Goal: Task Accomplishment & Management: Use online tool/utility

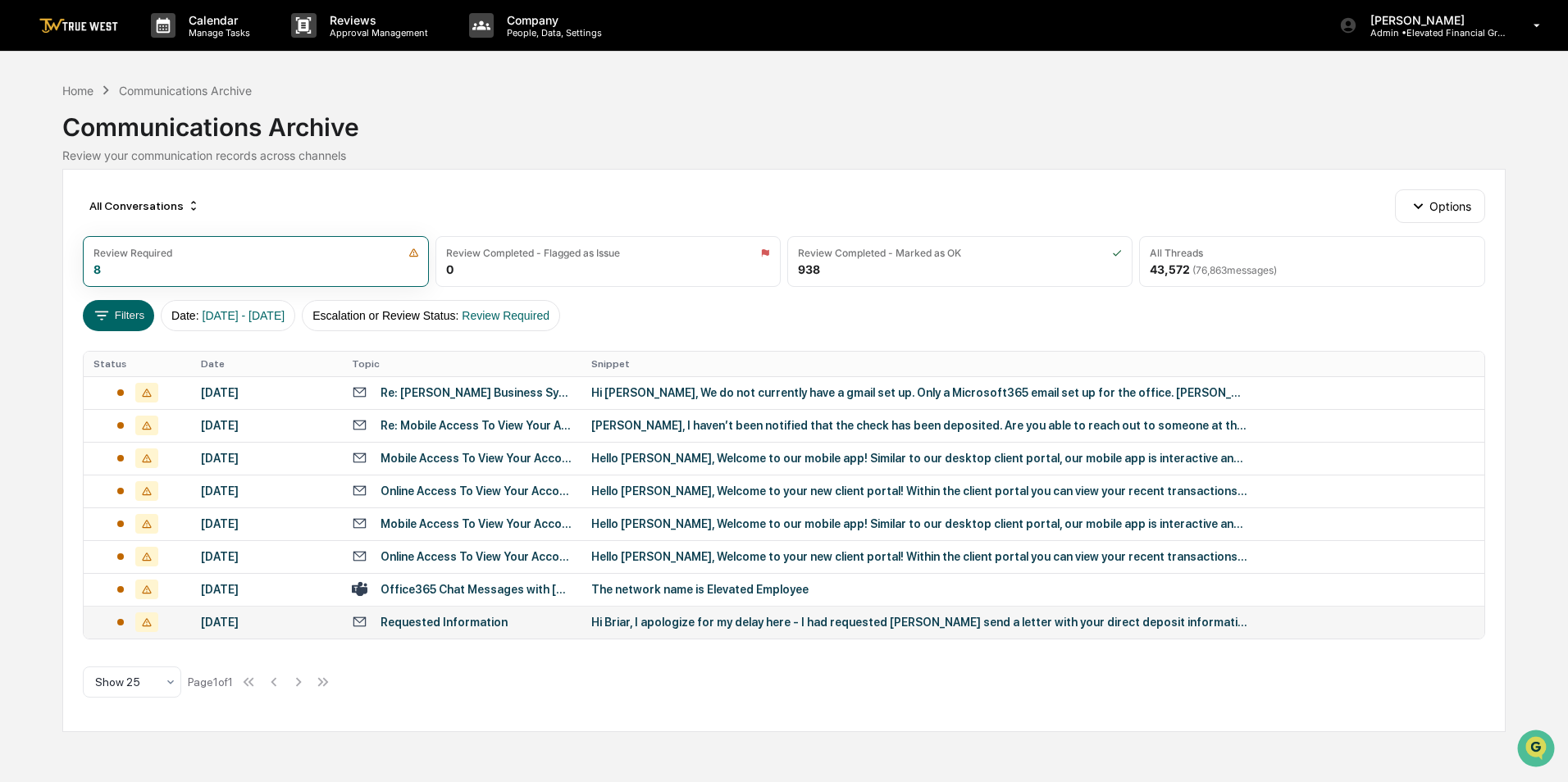
click at [318, 620] on div "[DATE]" at bounding box center [266, 622] width 132 height 13
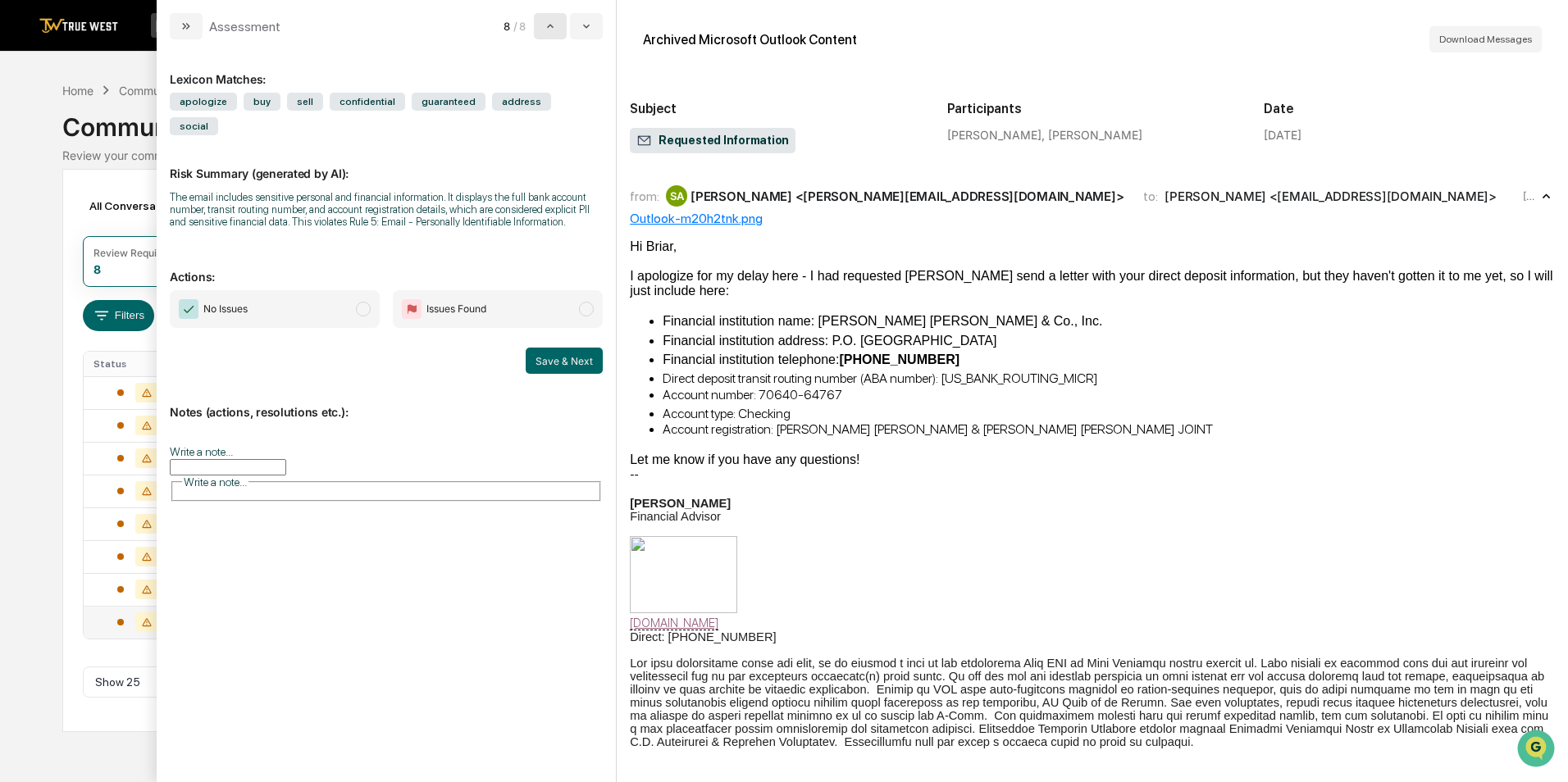
click at [553, 24] on icon "modal" at bounding box center [550, 26] width 13 height 13
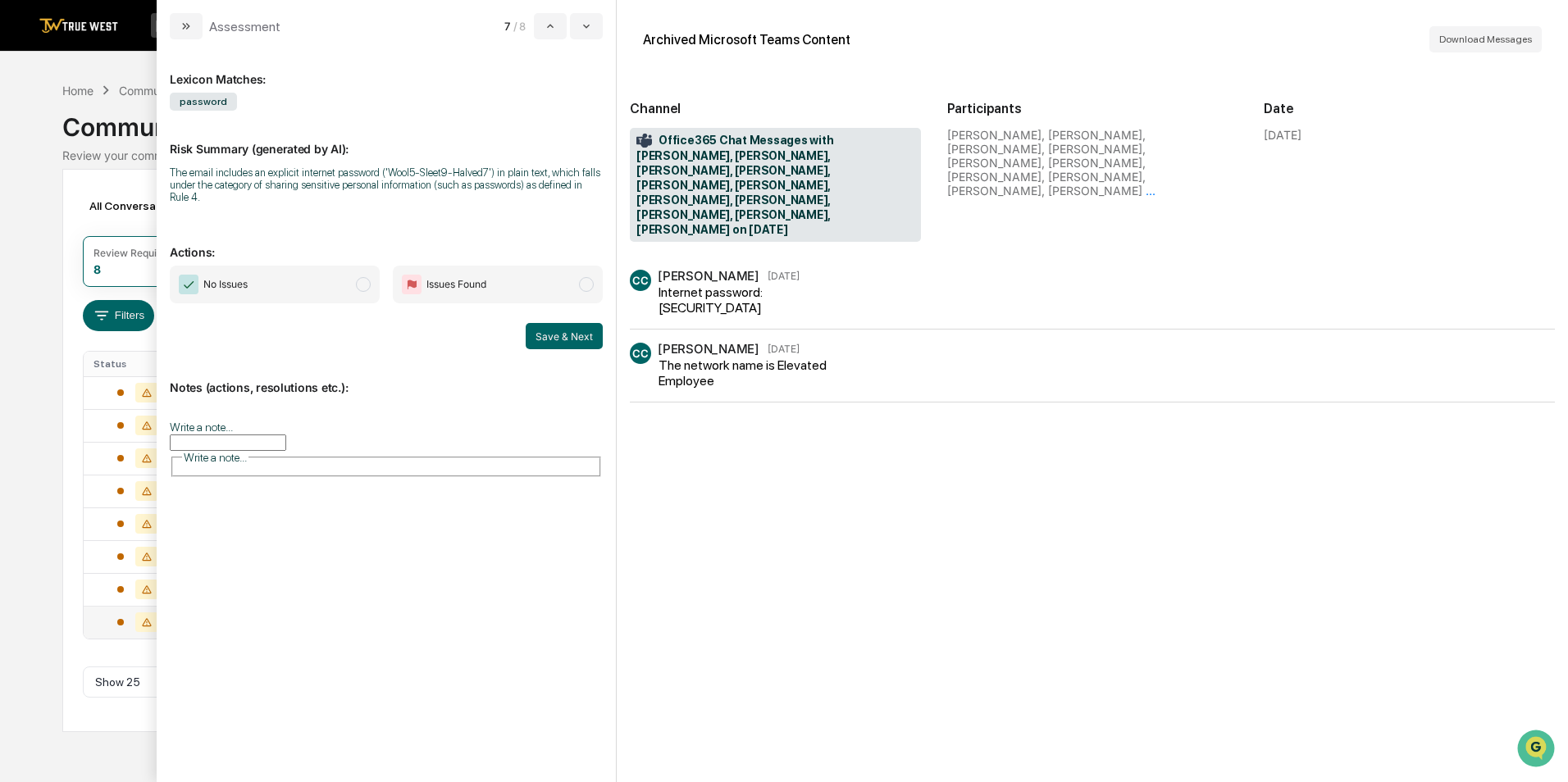
click at [443, 284] on span "Issues Found" at bounding box center [456, 285] width 60 height 17
click at [585, 337] on button "Save & Next" at bounding box center [564, 336] width 77 height 26
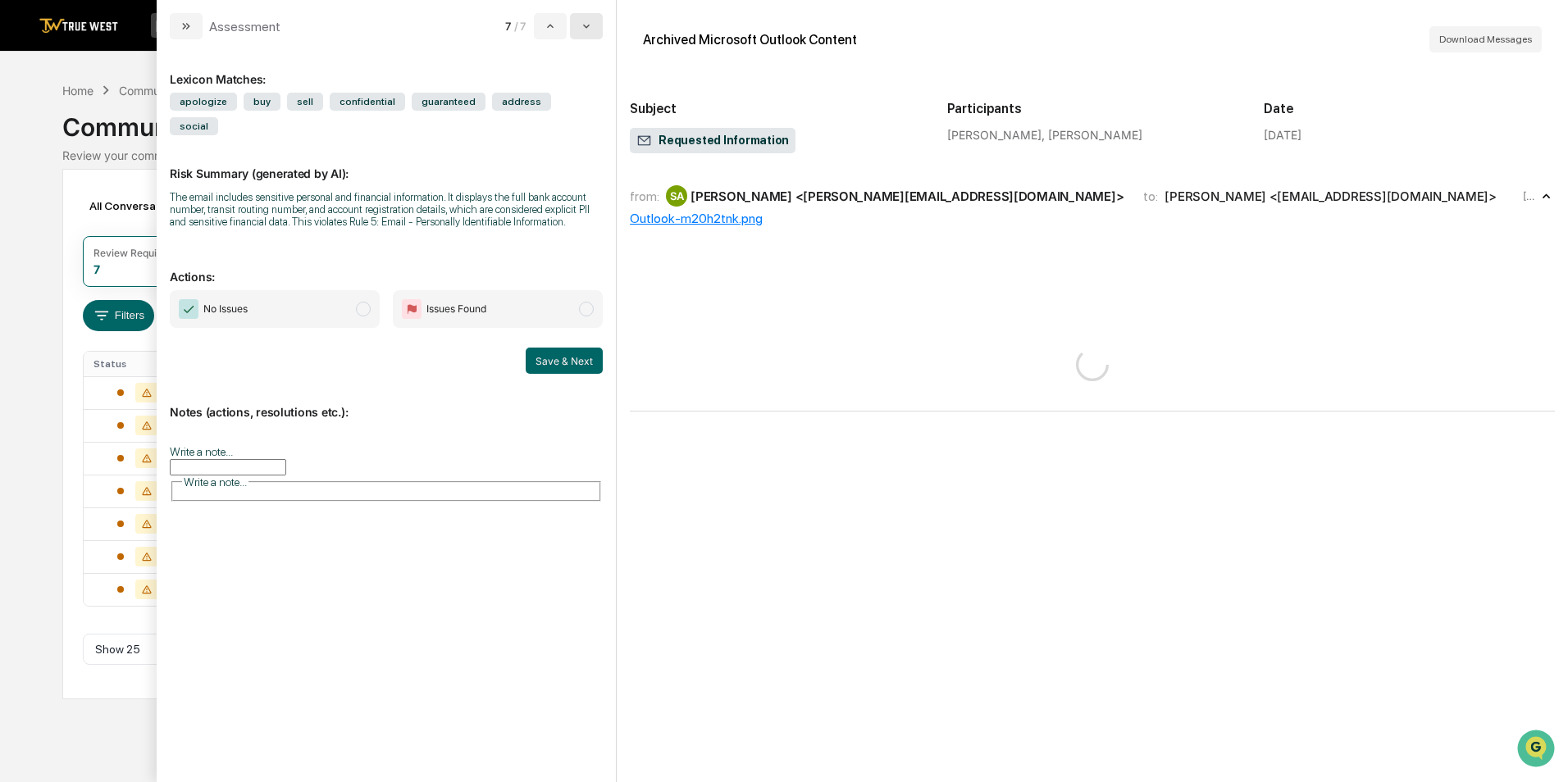
click at [592, 24] on icon "modal" at bounding box center [586, 26] width 13 height 13
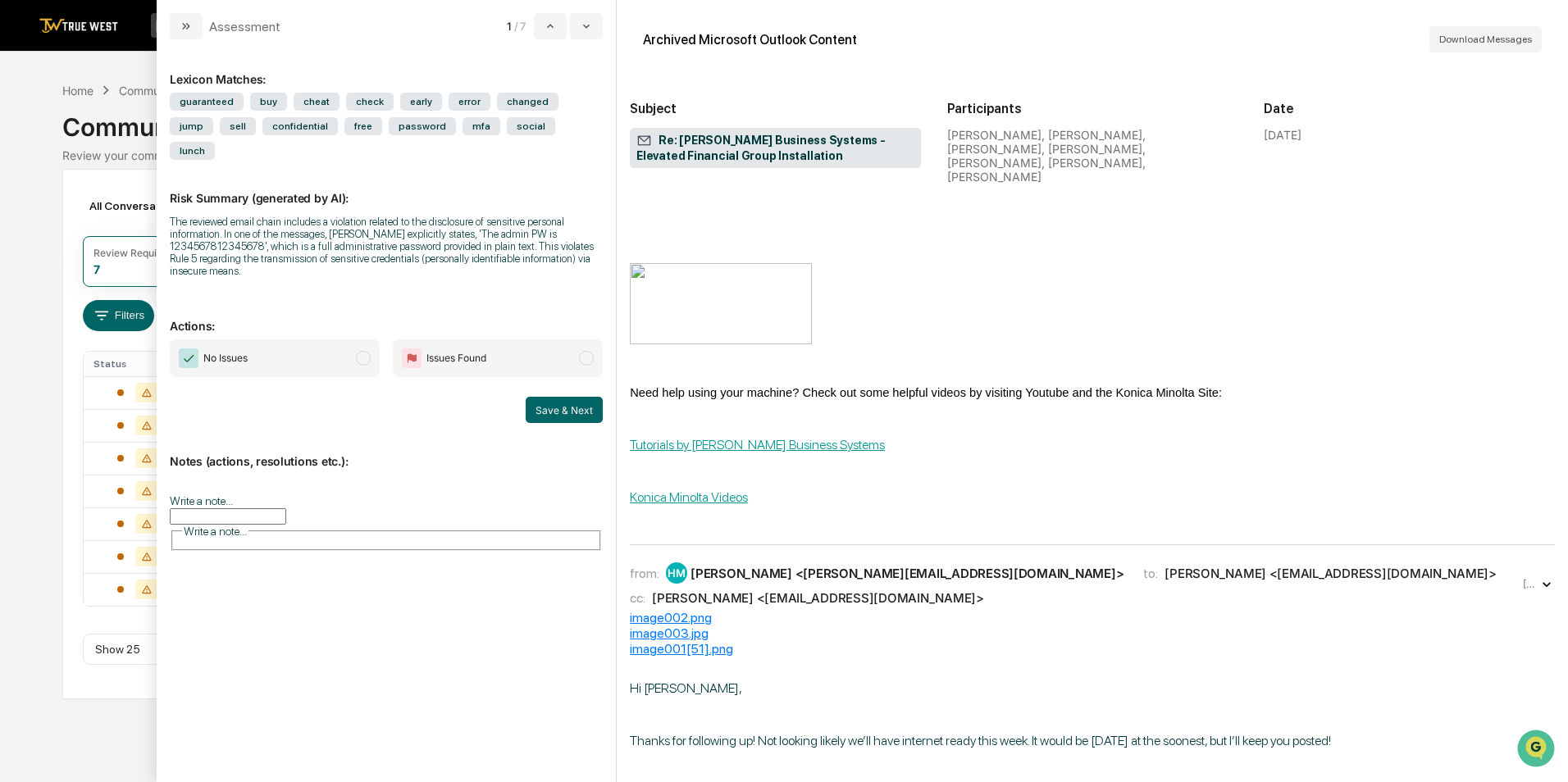
scroll to position [3935, 0]
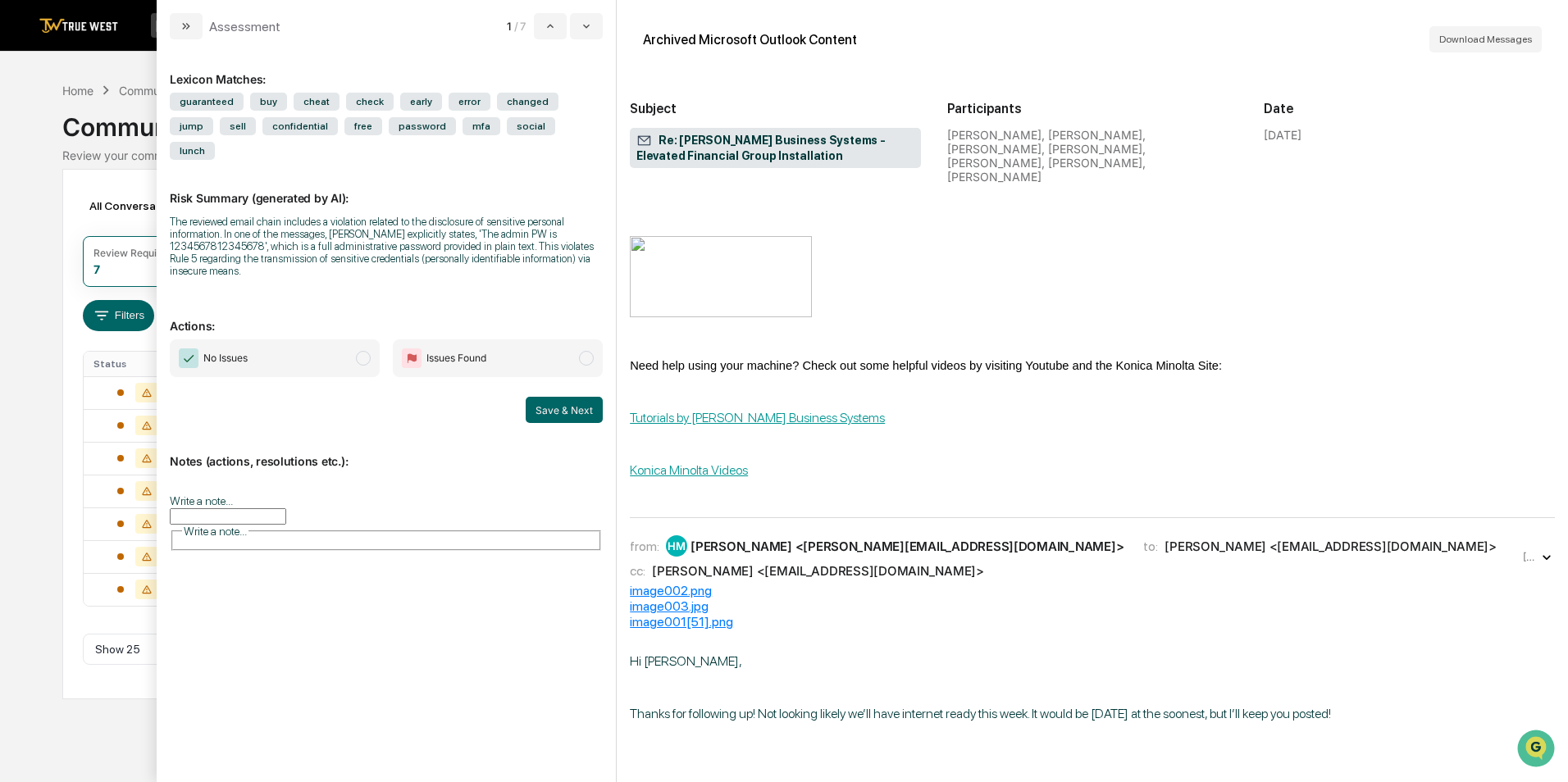
click at [463, 348] on span "Issues Found" at bounding box center [444, 357] width 84 height 20
click at [572, 340] on span "Issues Found" at bounding box center [497, 358] width 210 height 37
click at [570, 397] on button "Save & Next" at bounding box center [564, 410] width 77 height 26
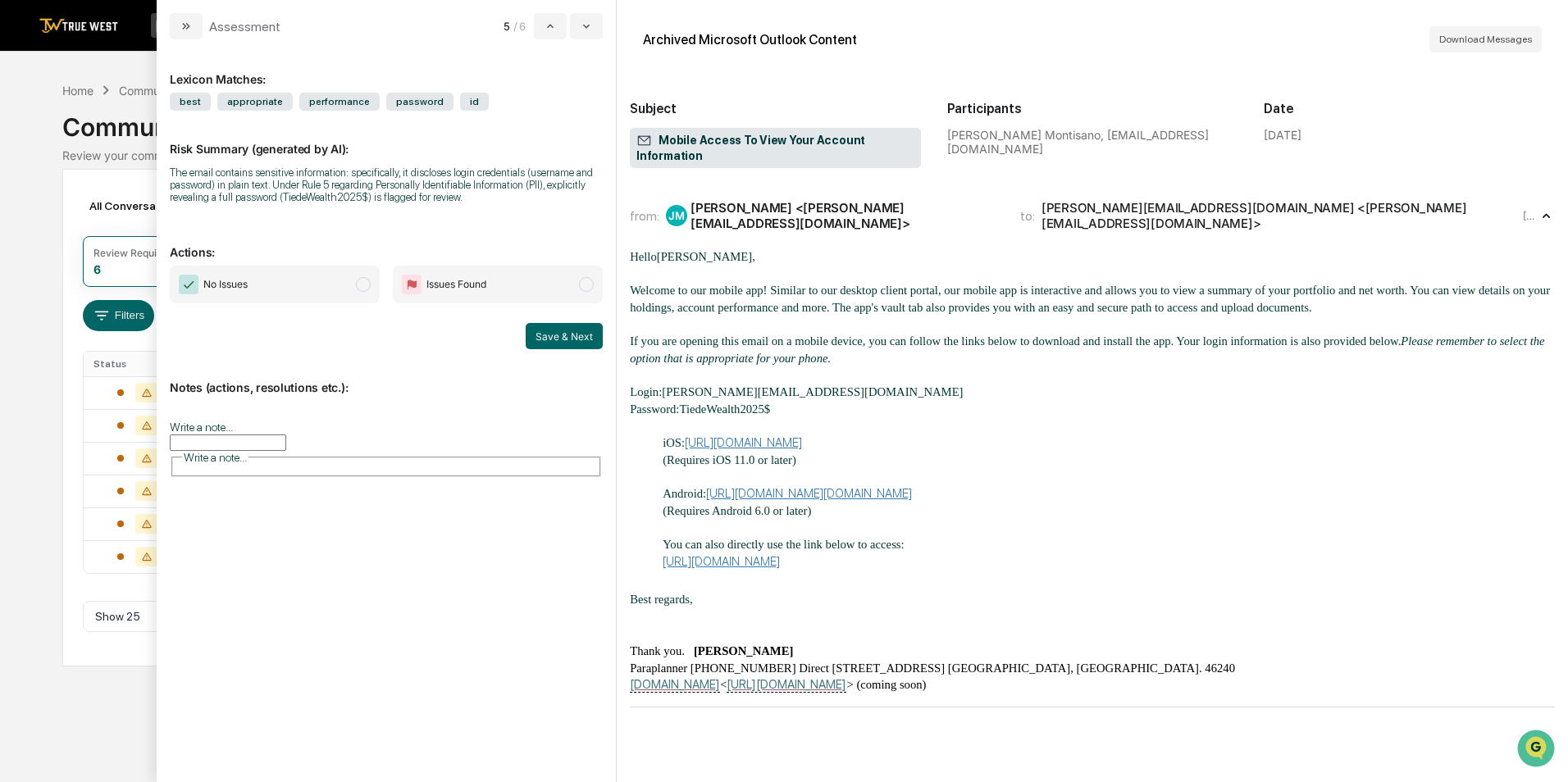
click at [545, 299] on span "Issues Found" at bounding box center [497, 285] width 210 height 37
click at [563, 332] on button "Save & Next" at bounding box center [564, 336] width 77 height 26
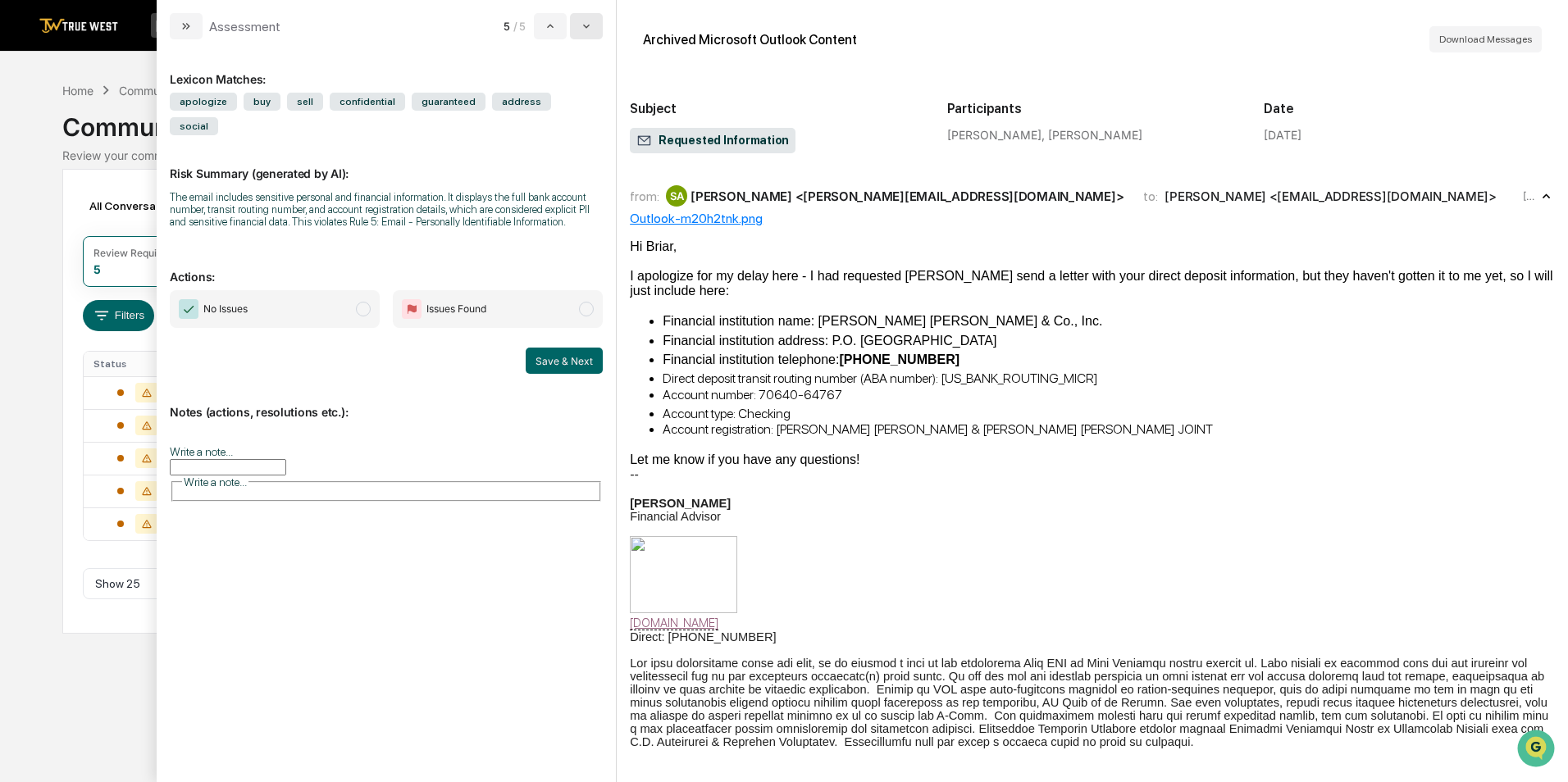
click at [579, 26] on button "modal" at bounding box center [586, 26] width 33 height 26
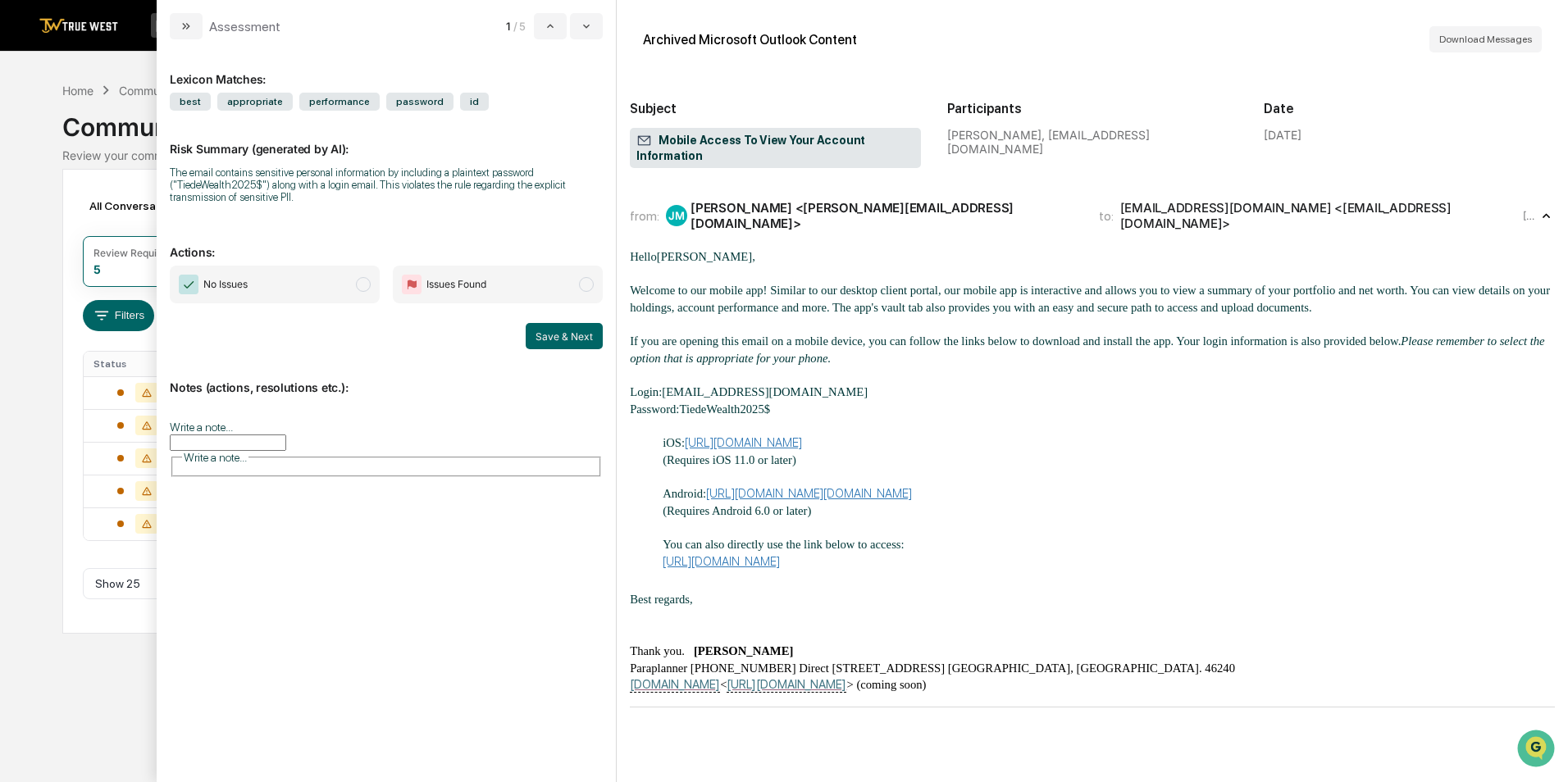
click at [517, 269] on span "Issues Found" at bounding box center [497, 285] width 210 height 37
click at [561, 341] on button "Save & Next" at bounding box center [564, 336] width 77 height 26
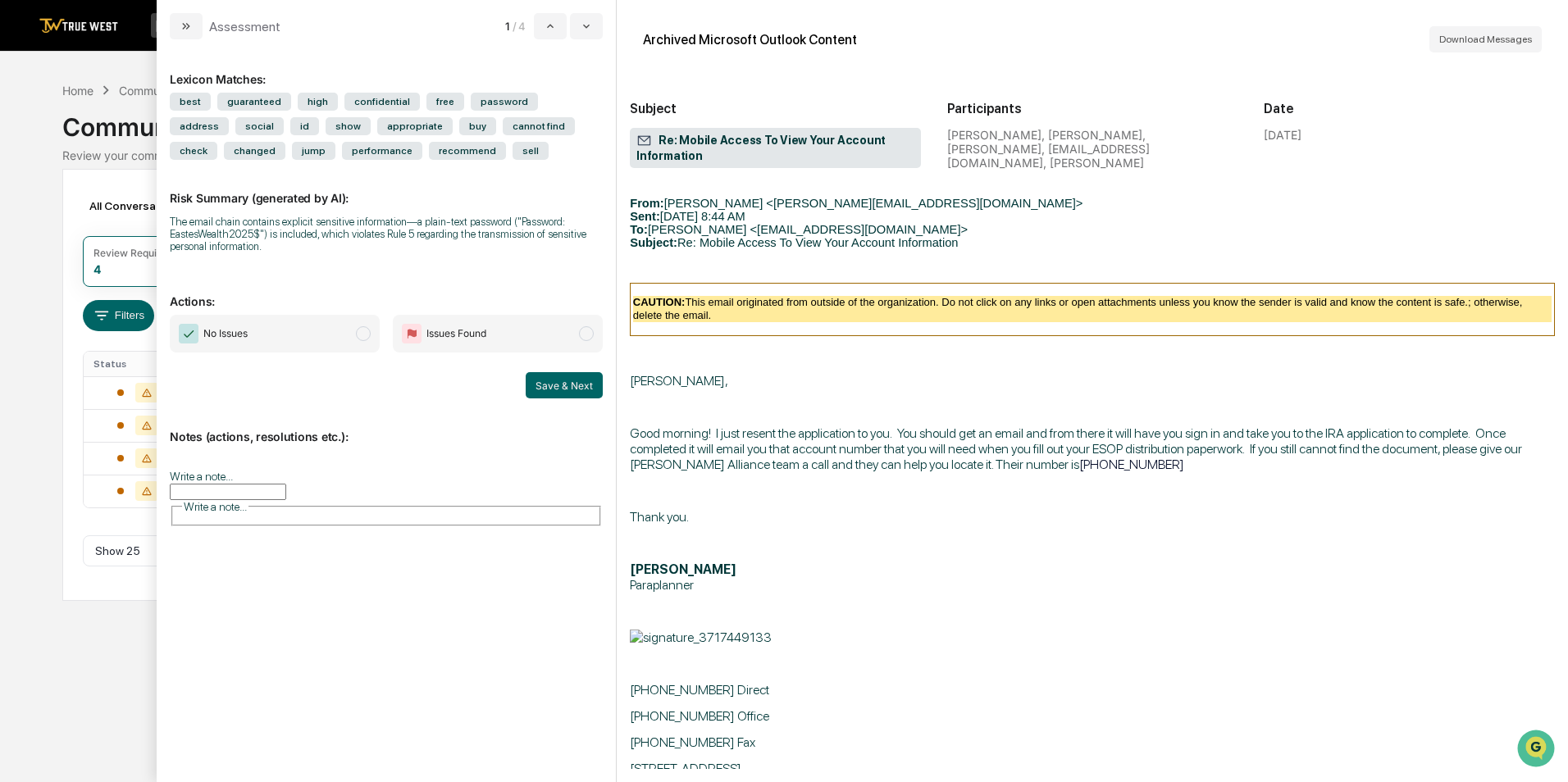
scroll to position [5625, 0]
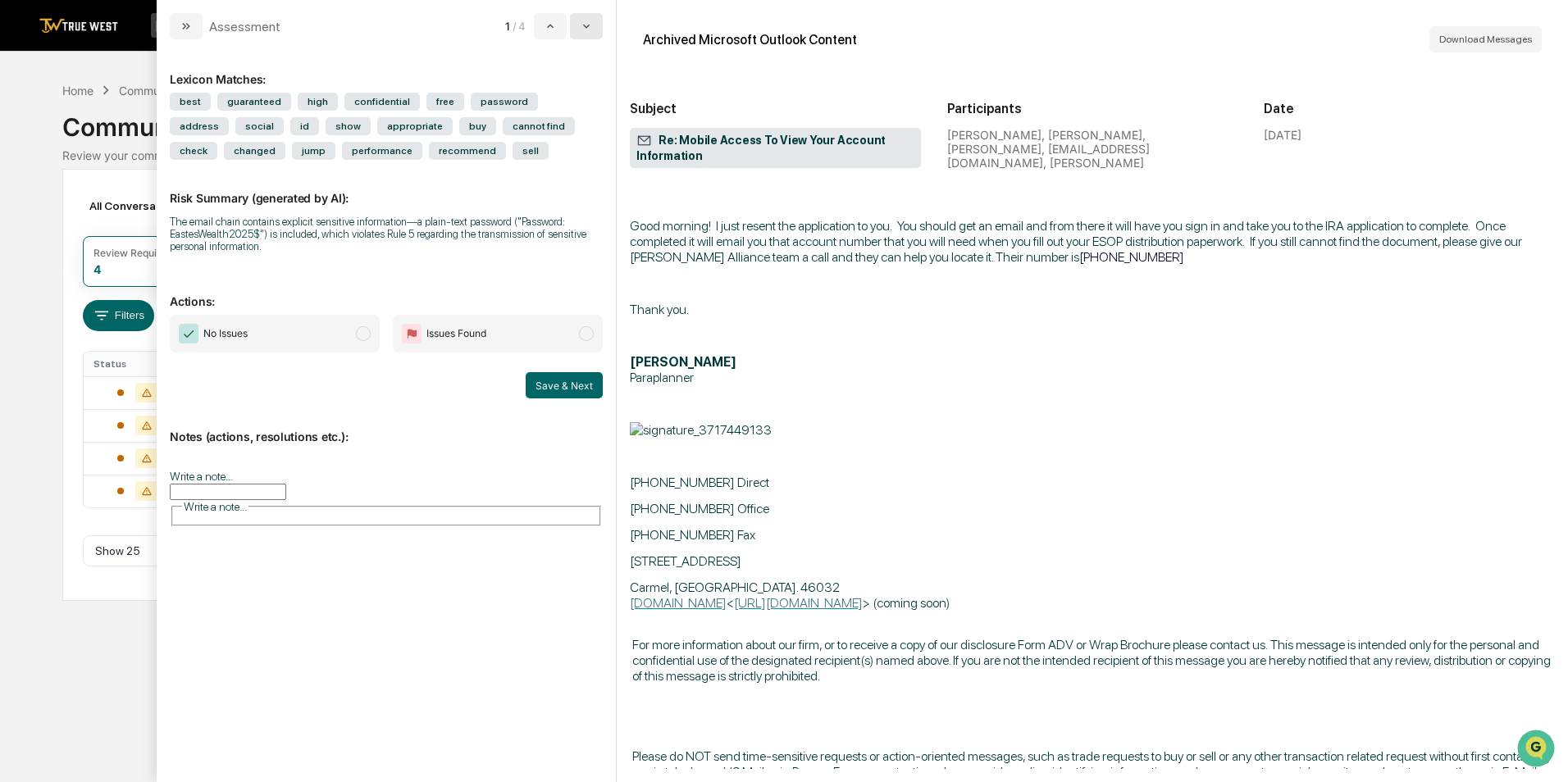
click at [591, 22] on icon "modal" at bounding box center [586, 26] width 13 height 13
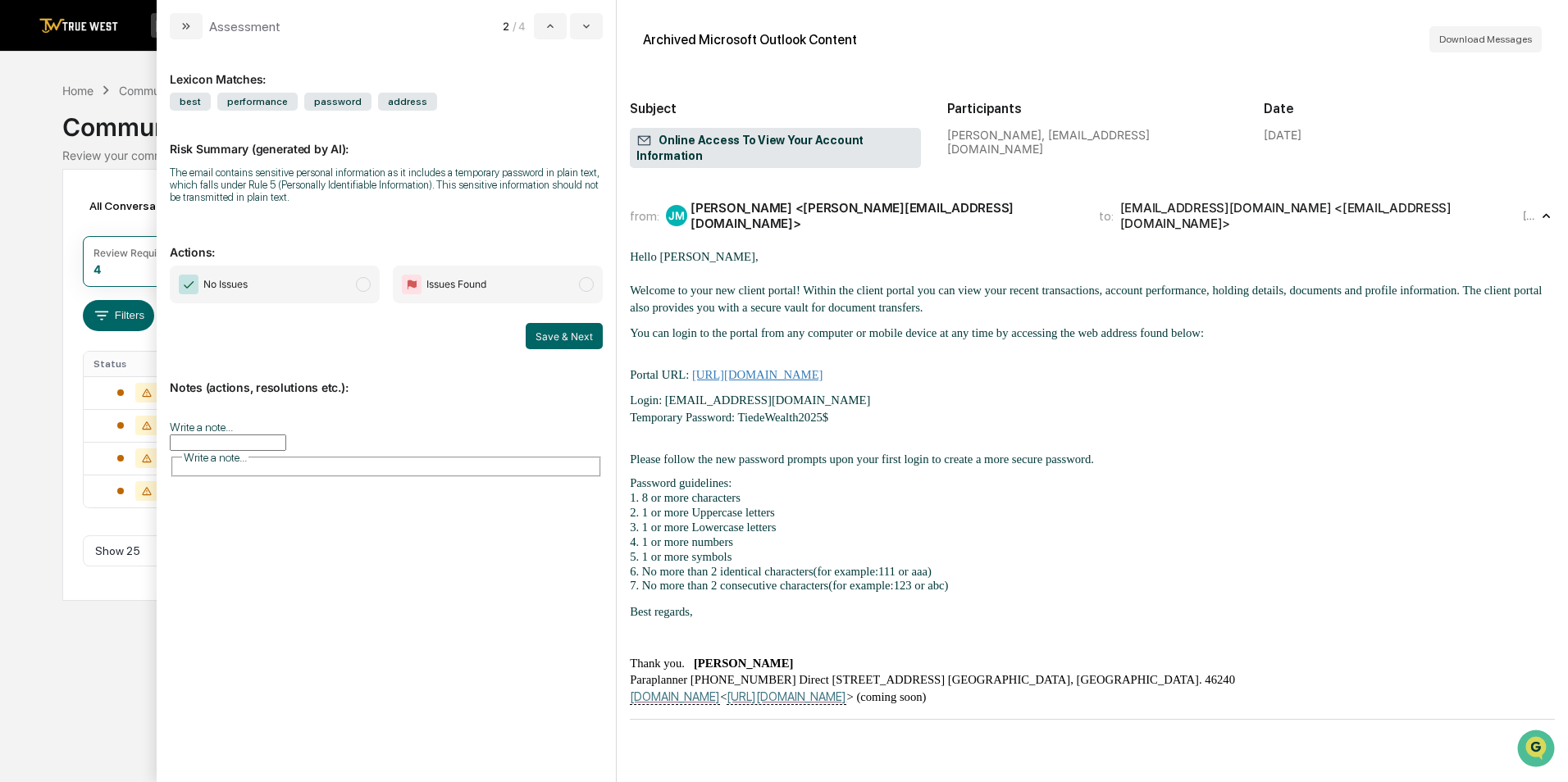
click at [525, 279] on span "Issues Found" at bounding box center [497, 285] width 210 height 37
click at [580, 340] on button "Save & Next" at bounding box center [564, 336] width 77 height 26
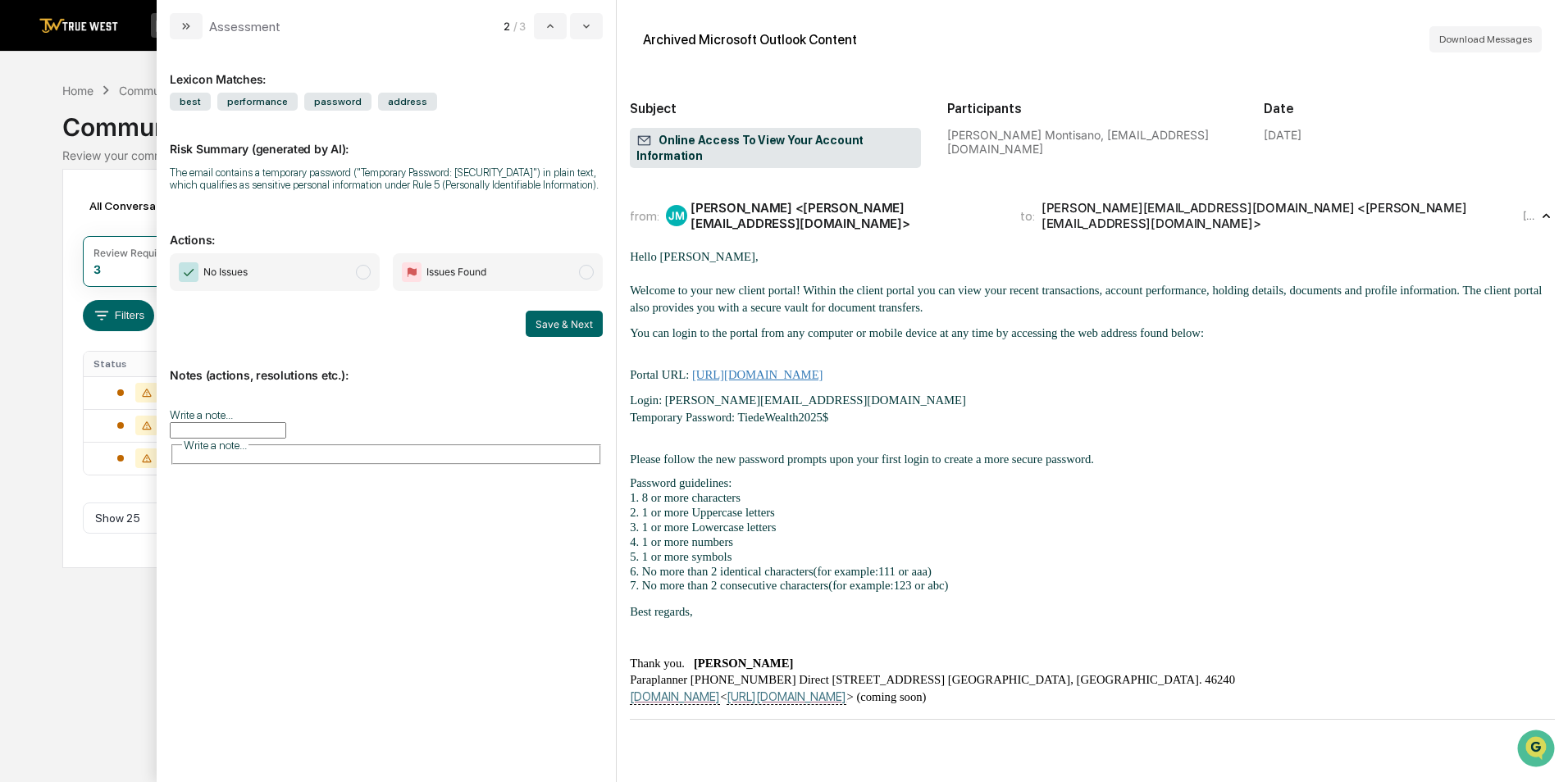
click at [529, 269] on span "Issues Found" at bounding box center [497, 272] width 210 height 37
click at [543, 312] on button "Save & Next" at bounding box center [564, 324] width 77 height 26
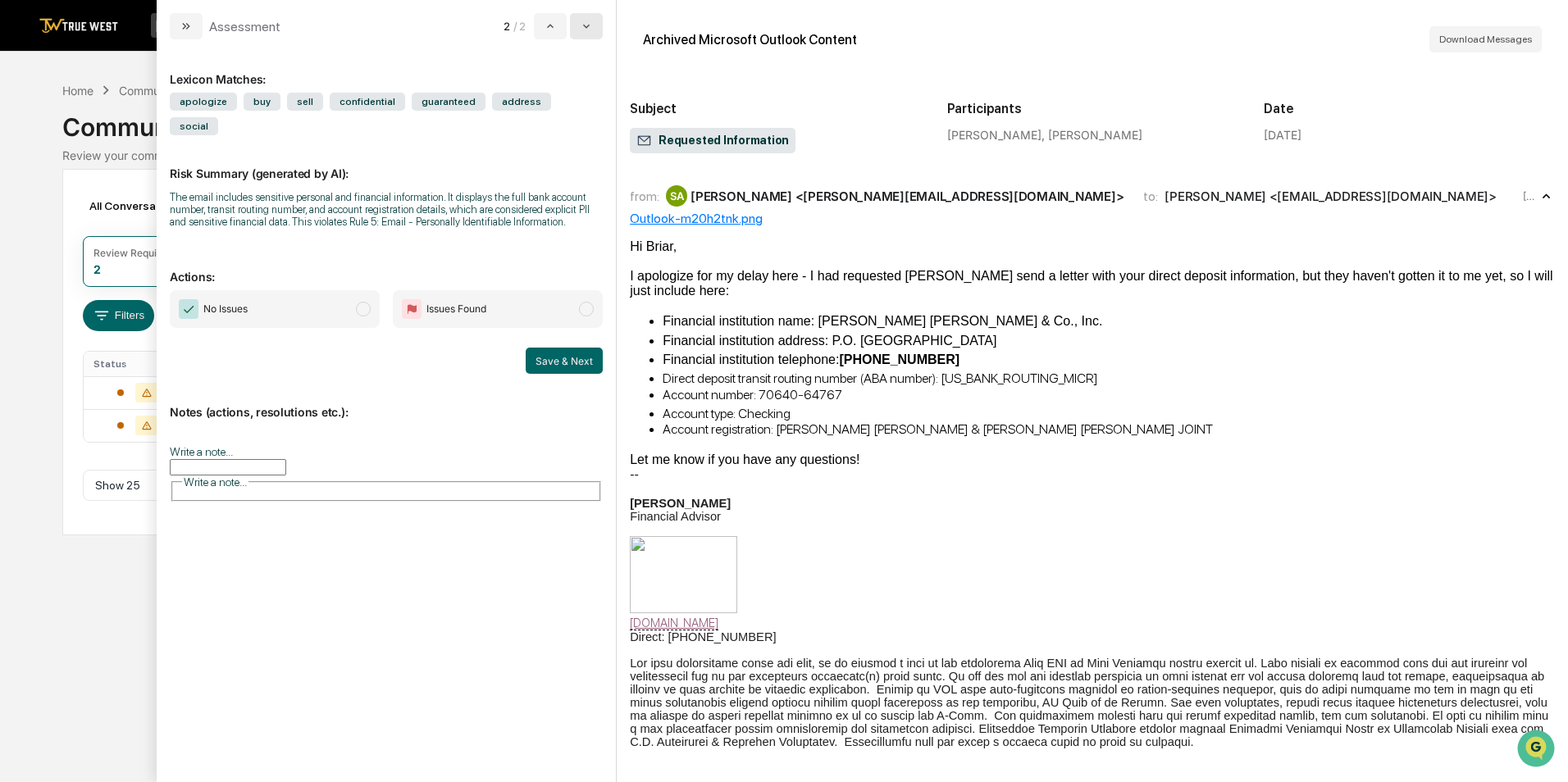
click at [584, 26] on icon "modal" at bounding box center [586, 26] width 13 height 13
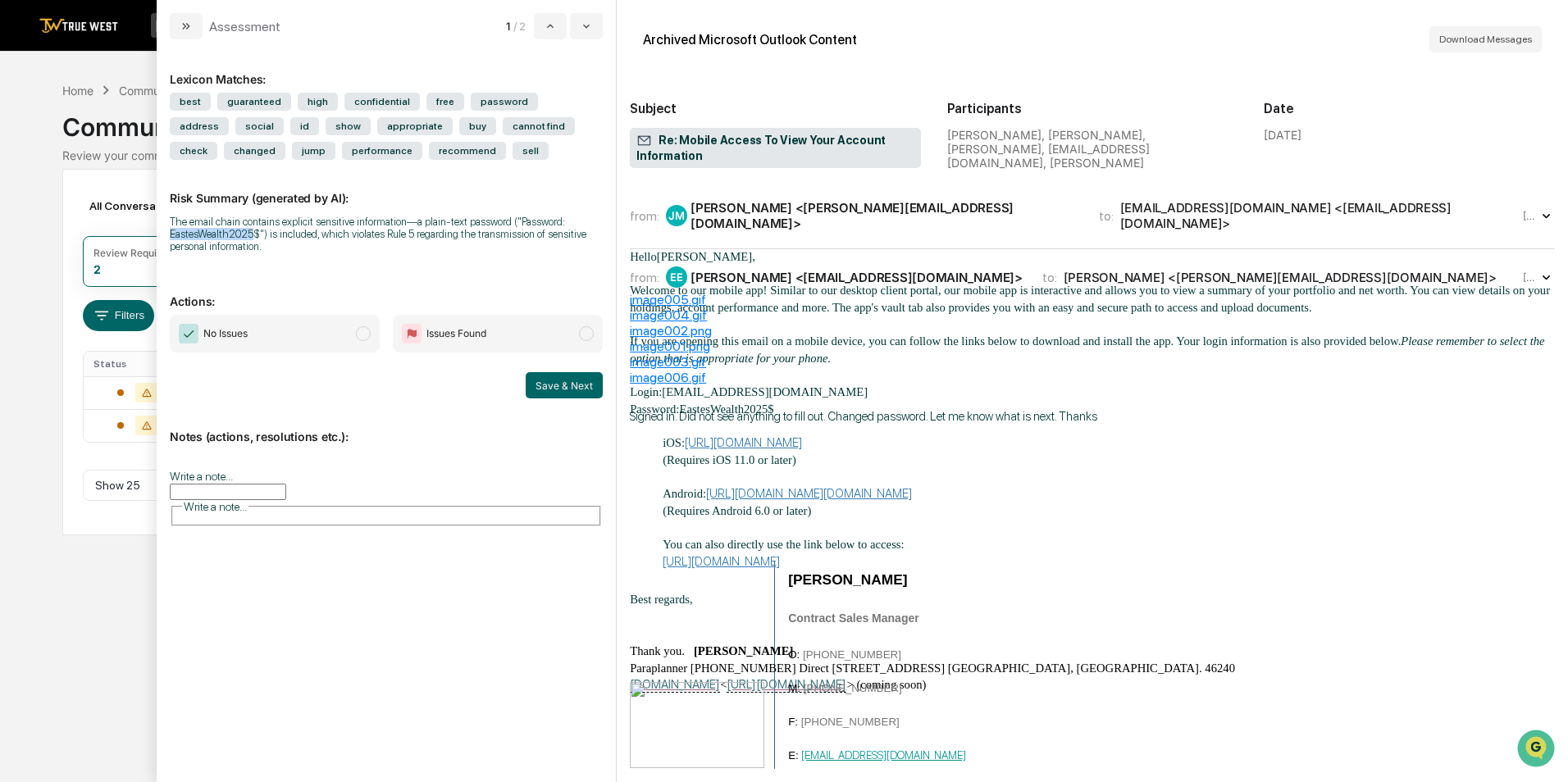
drag, startPoint x: 254, startPoint y: 235, endPoint x: 167, endPoint y: 230, distance: 87.1
click at [167, 230] on div "Lexicon Matches: best guaranteed high confidential free password address social…" at bounding box center [386, 411] width 459 height 743
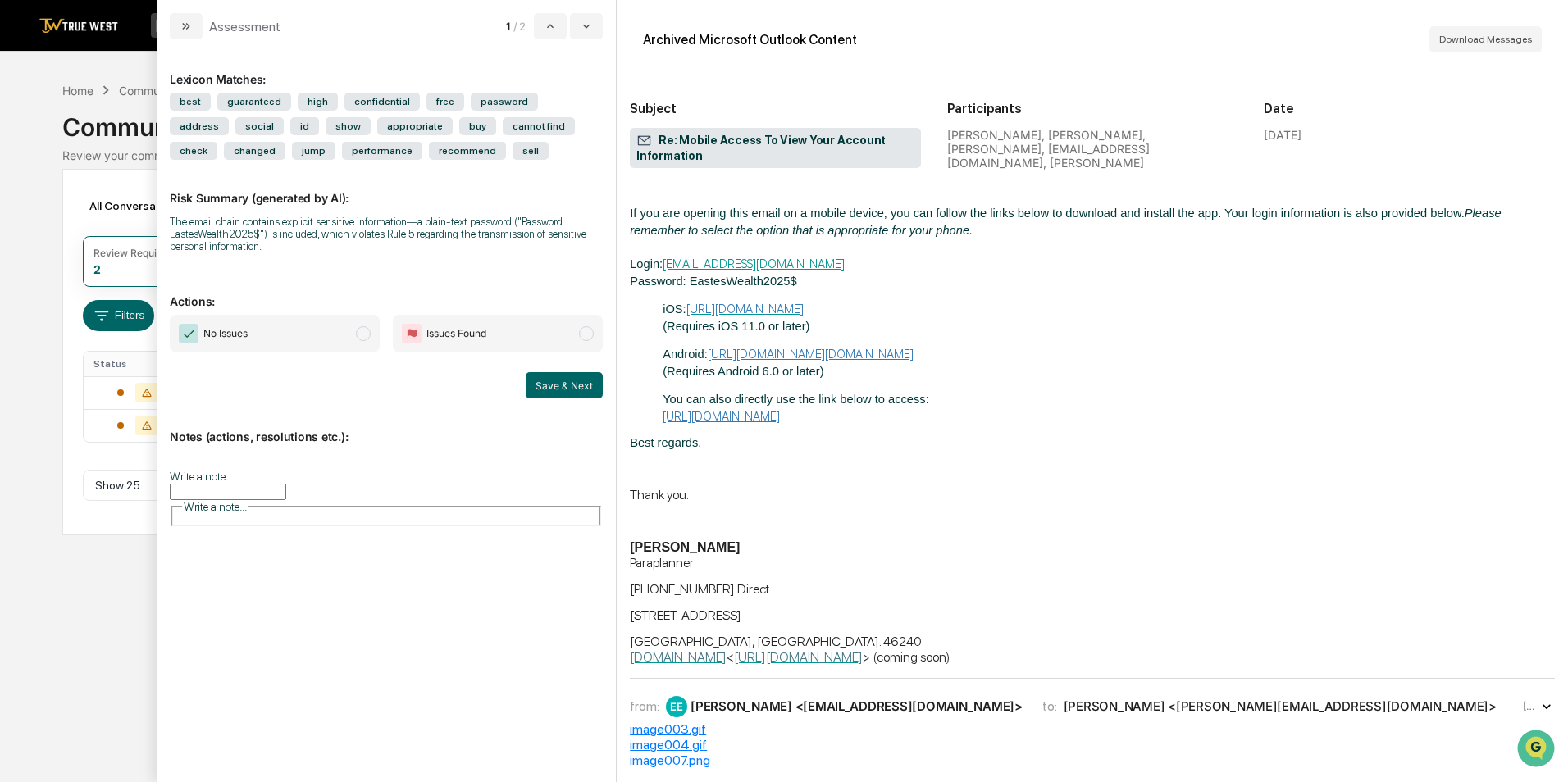
click at [595, 337] on span "Issues Found" at bounding box center [497, 333] width 210 height 37
click at [568, 334] on span "Issues Found" at bounding box center [497, 333] width 210 height 37
click at [580, 378] on button "Save & Next" at bounding box center [564, 385] width 77 height 26
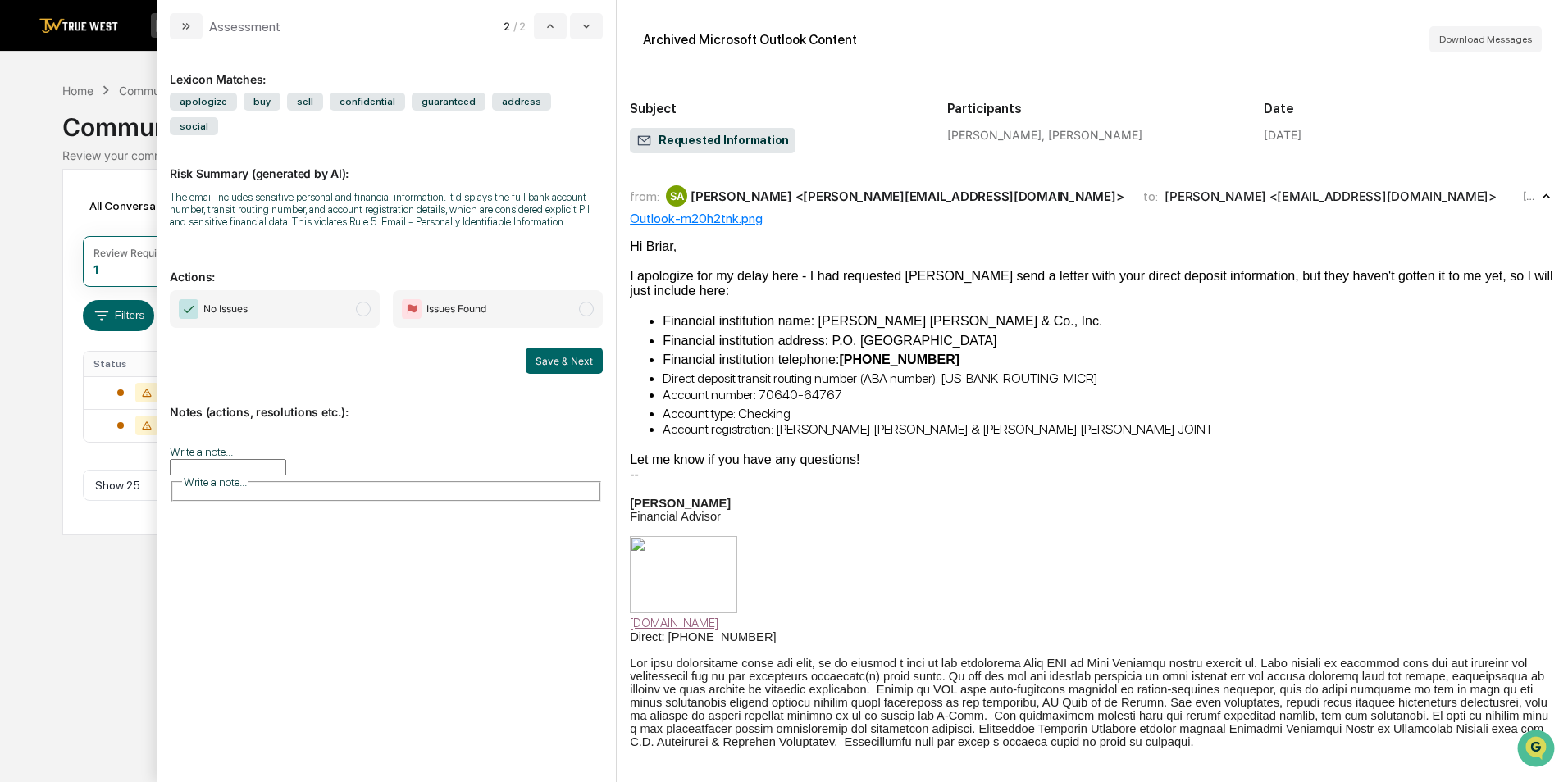
click at [49, 230] on div "Calendar Manage Tasks Reviews Approval Management Company People, Data, Setting…" at bounding box center [784, 391] width 1568 height 782
